Goal: Navigation & Orientation: Find specific page/section

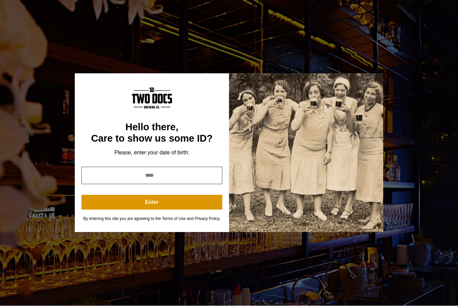
click at [103, 179] on input "year" at bounding box center [151, 175] width 141 height 17
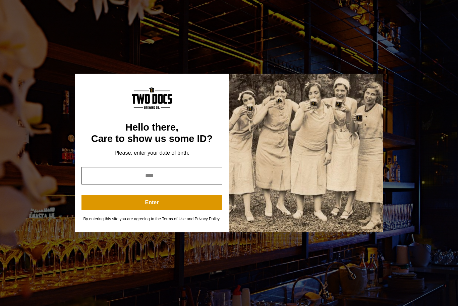
scroll to position [8, 0]
type input "****"
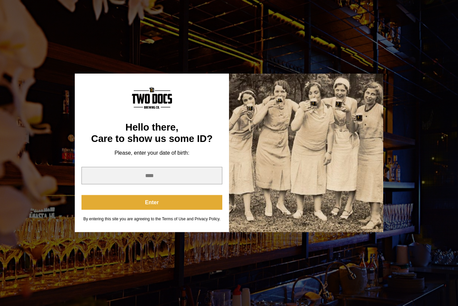
click at [97, 204] on button "Enter" at bounding box center [151, 202] width 141 height 15
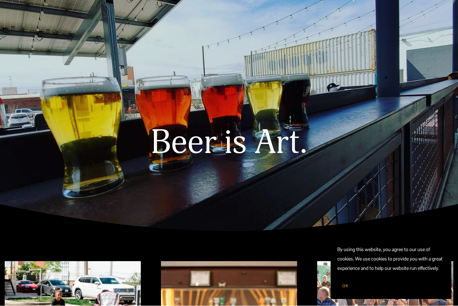
scroll to position [0, 0]
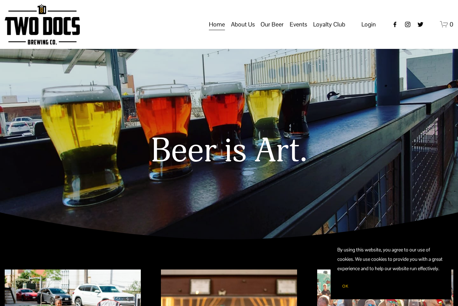
click at [0, 0] on span "Our Mission" at bounding box center [0, 0] width 0 height 0
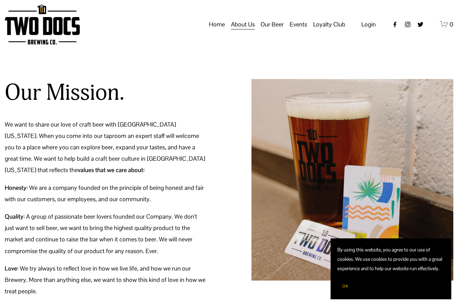
click at [0, 0] on span "Calendar" at bounding box center [0, 0] width 0 height 0
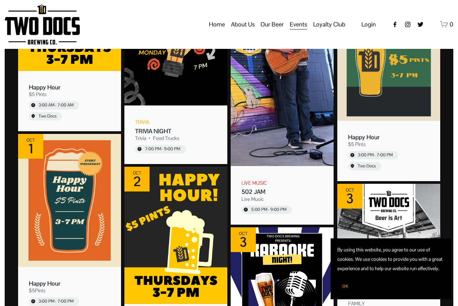
scroll to position [1529, 0]
